Goal: Task Accomplishment & Management: Use online tool/utility

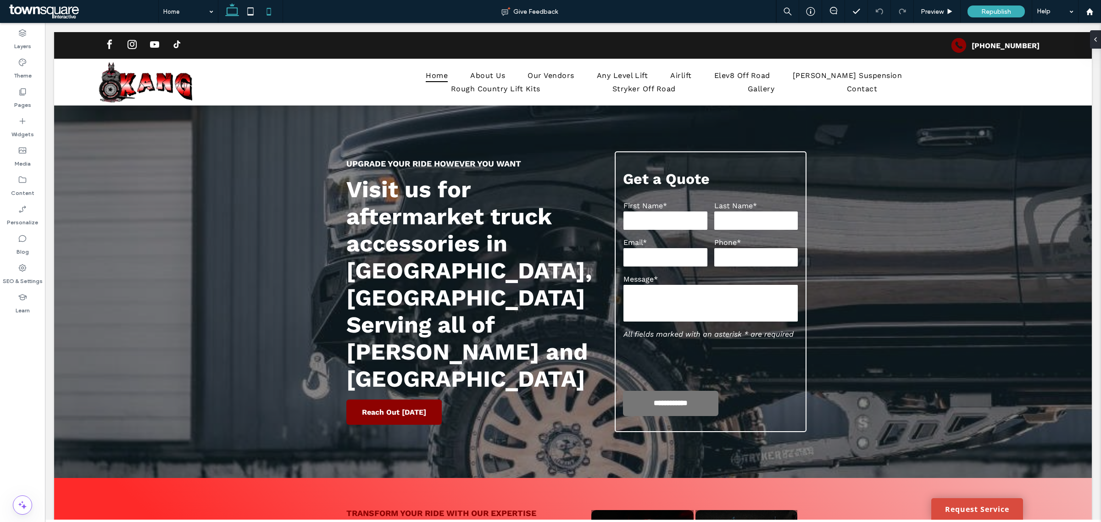
click at [266, 10] on icon at bounding box center [269, 11] width 18 height 18
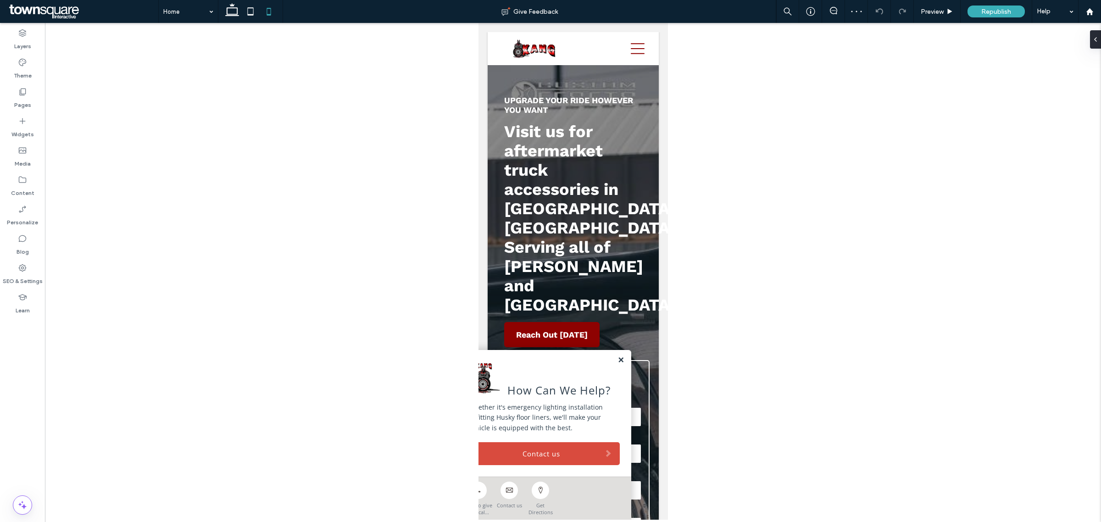
click at [617, 361] on link at bounding box center [620, 360] width 7 height 8
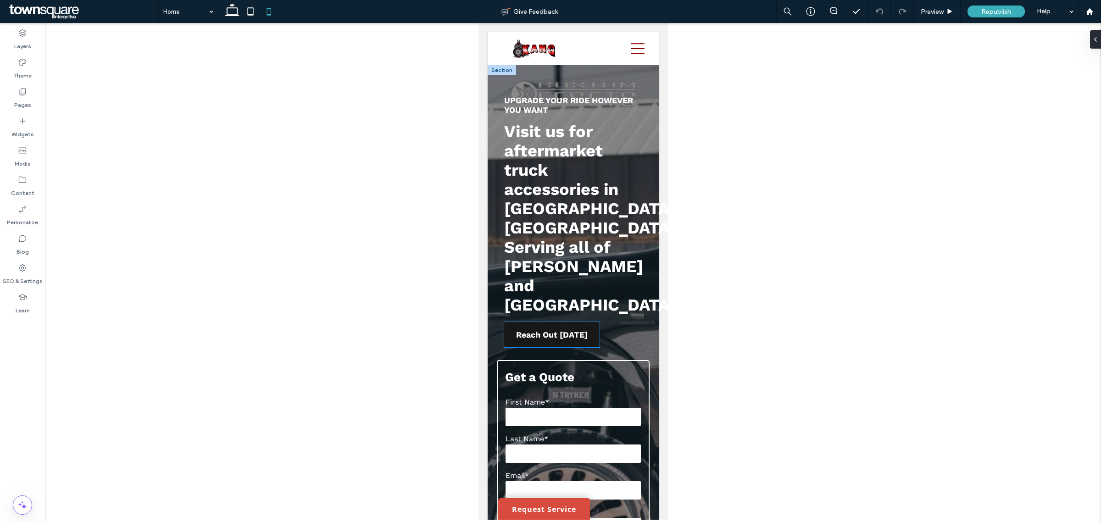
click at [582, 322] on link "Reach Out [DATE]" at bounding box center [551, 334] width 95 height 25
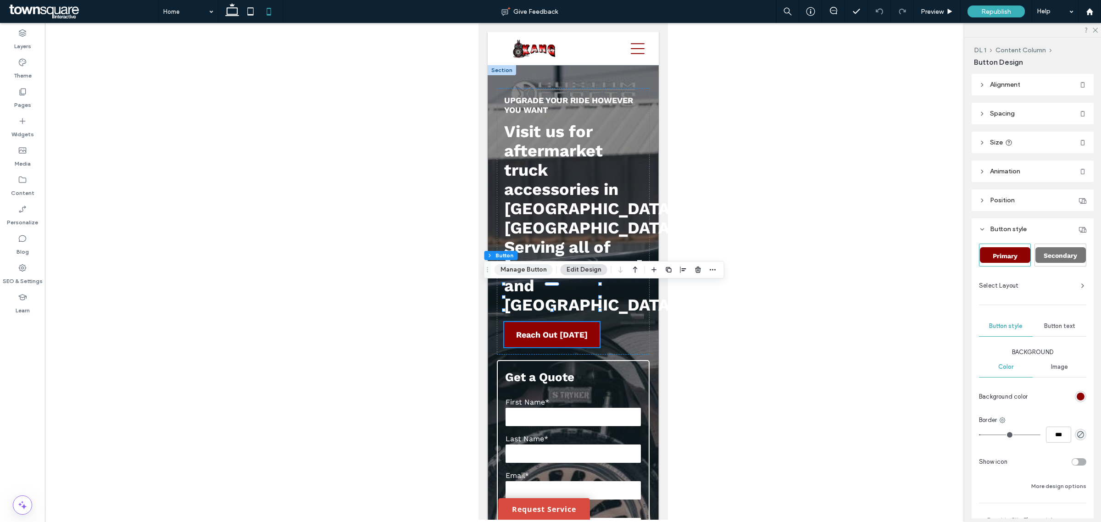
click at [532, 268] on button "Manage Button" at bounding box center [523, 269] width 58 height 11
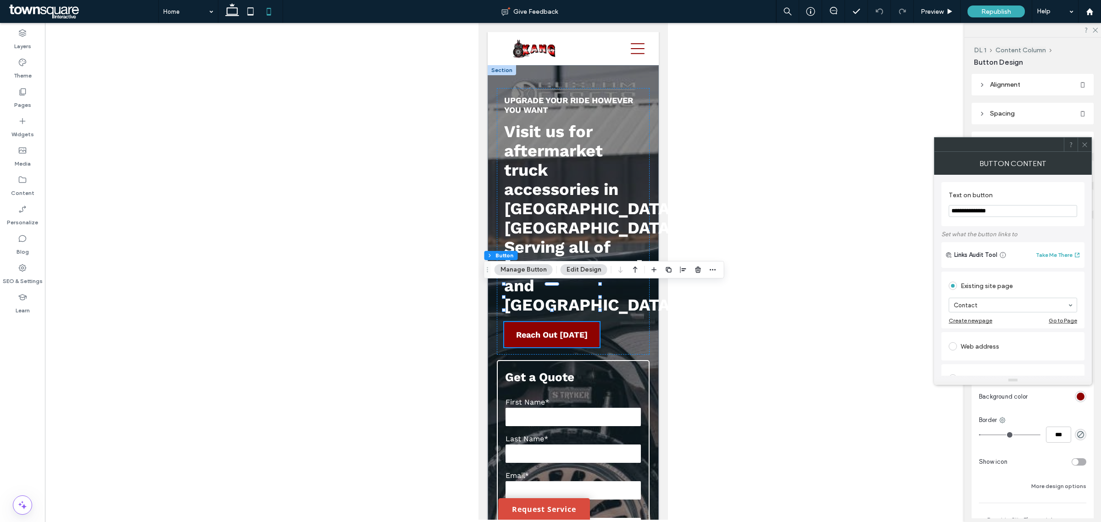
click at [1024, 212] on input "**********" at bounding box center [1012, 211] width 128 height 12
type input "**********"
click at [982, 326] on div "Click to call" at bounding box center [1012, 329] width 128 height 15
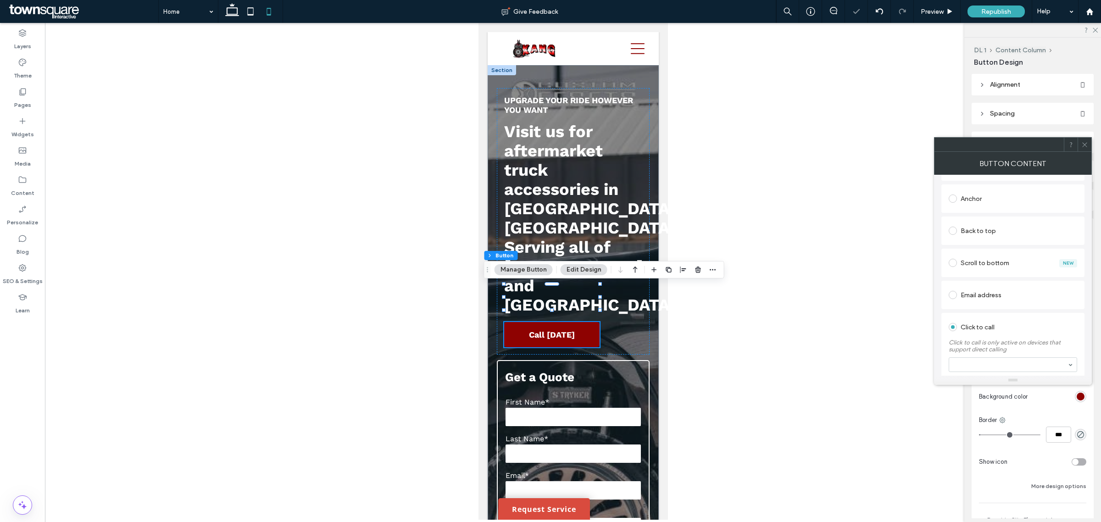
scroll to position [225, 0]
click at [1053, 147] on div at bounding box center [998, 145] width 129 height 14
click at [1086, 141] on icon at bounding box center [1084, 144] width 7 height 7
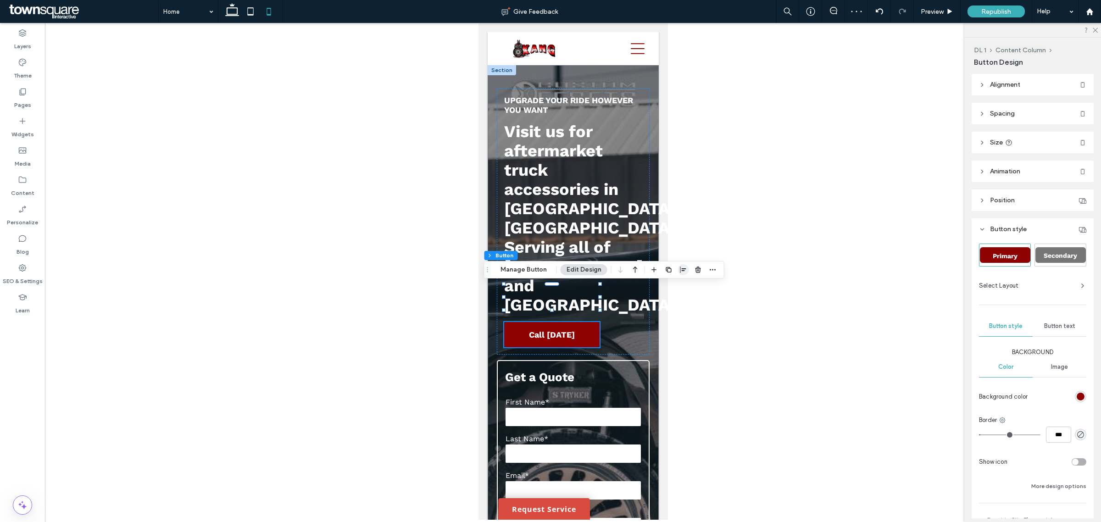
click at [680, 269] on icon "button" at bounding box center [683, 269] width 7 height 7
click at [675, 287] on use "center" at bounding box center [673, 287] width 5 height 6
click at [1028, 182] on header "Animation" at bounding box center [1032, 172] width 122 height 22
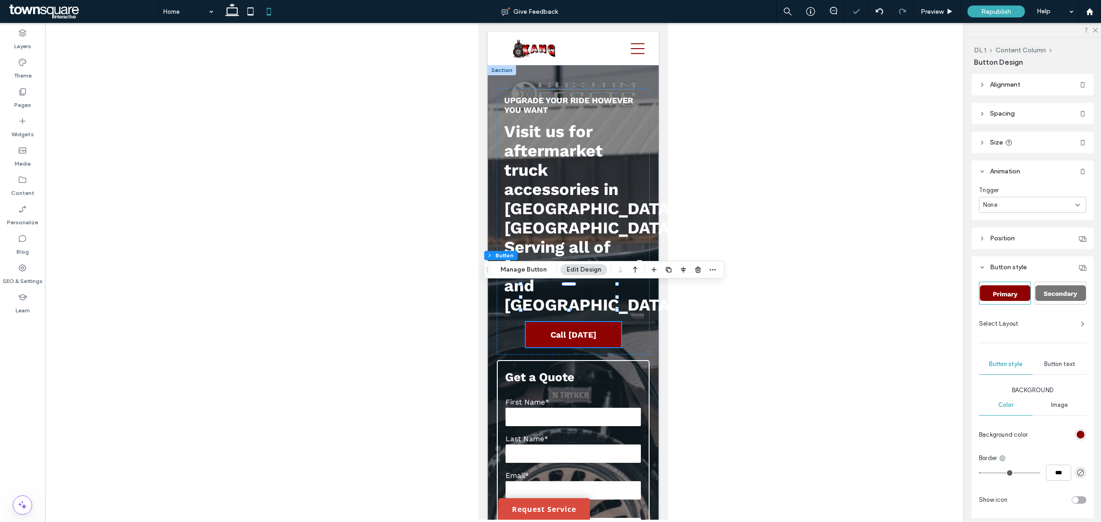
click at [1032, 207] on div "None" at bounding box center [1029, 204] width 92 height 9
click at [1036, 233] on div "Entrance" at bounding box center [1029, 238] width 100 height 16
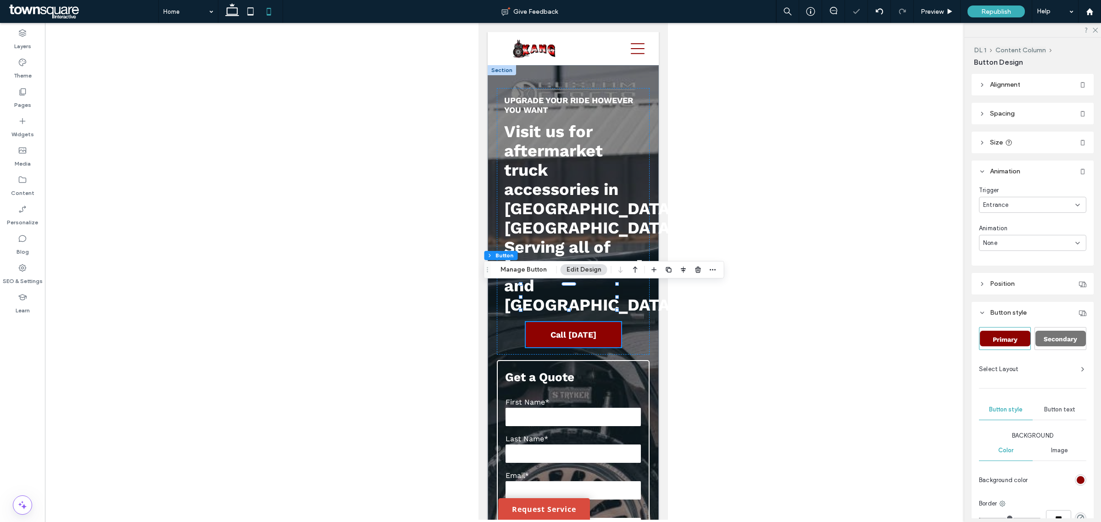
click at [1047, 244] on div "None" at bounding box center [1029, 242] width 92 height 9
click at [1036, 292] on div "Slide In" at bounding box center [1029, 292] width 100 height 16
type input "*"
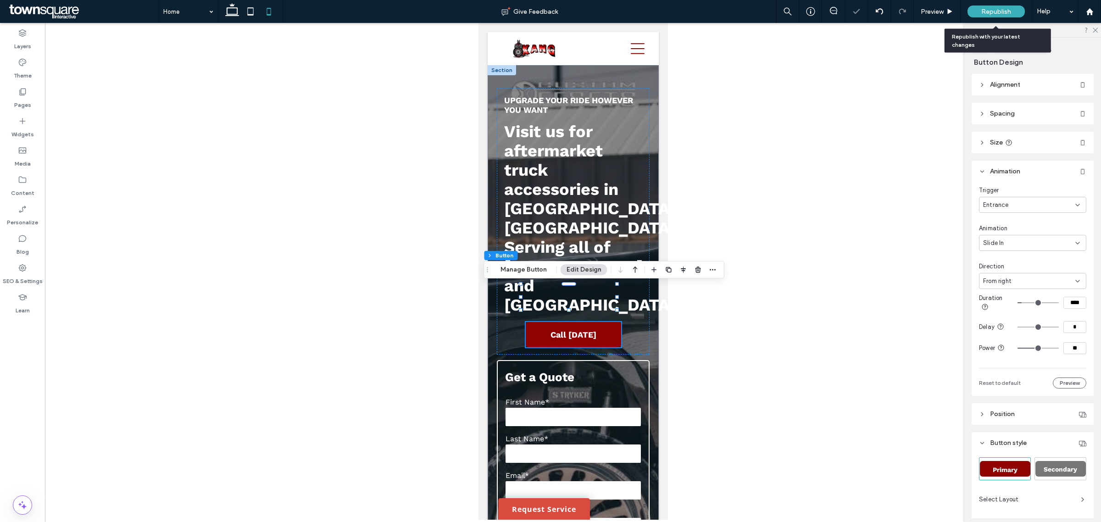
click at [975, 10] on div "Republish" at bounding box center [995, 12] width 57 height 12
